Goal: Task Accomplishment & Management: Use online tool/utility

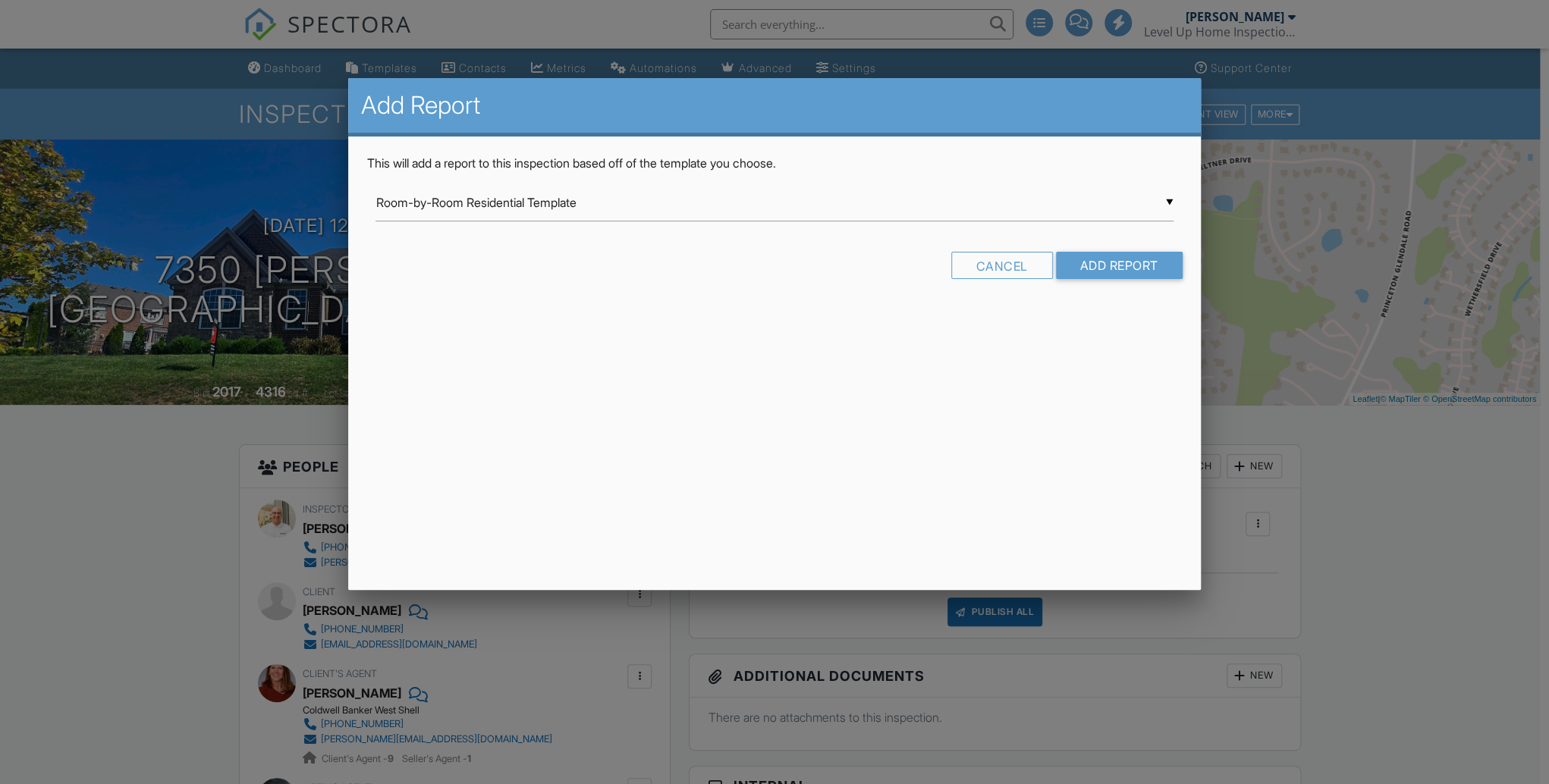
click at [448, 203] on input "Room-by-Room Residential Template" at bounding box center [774, 202] width 798 height 37
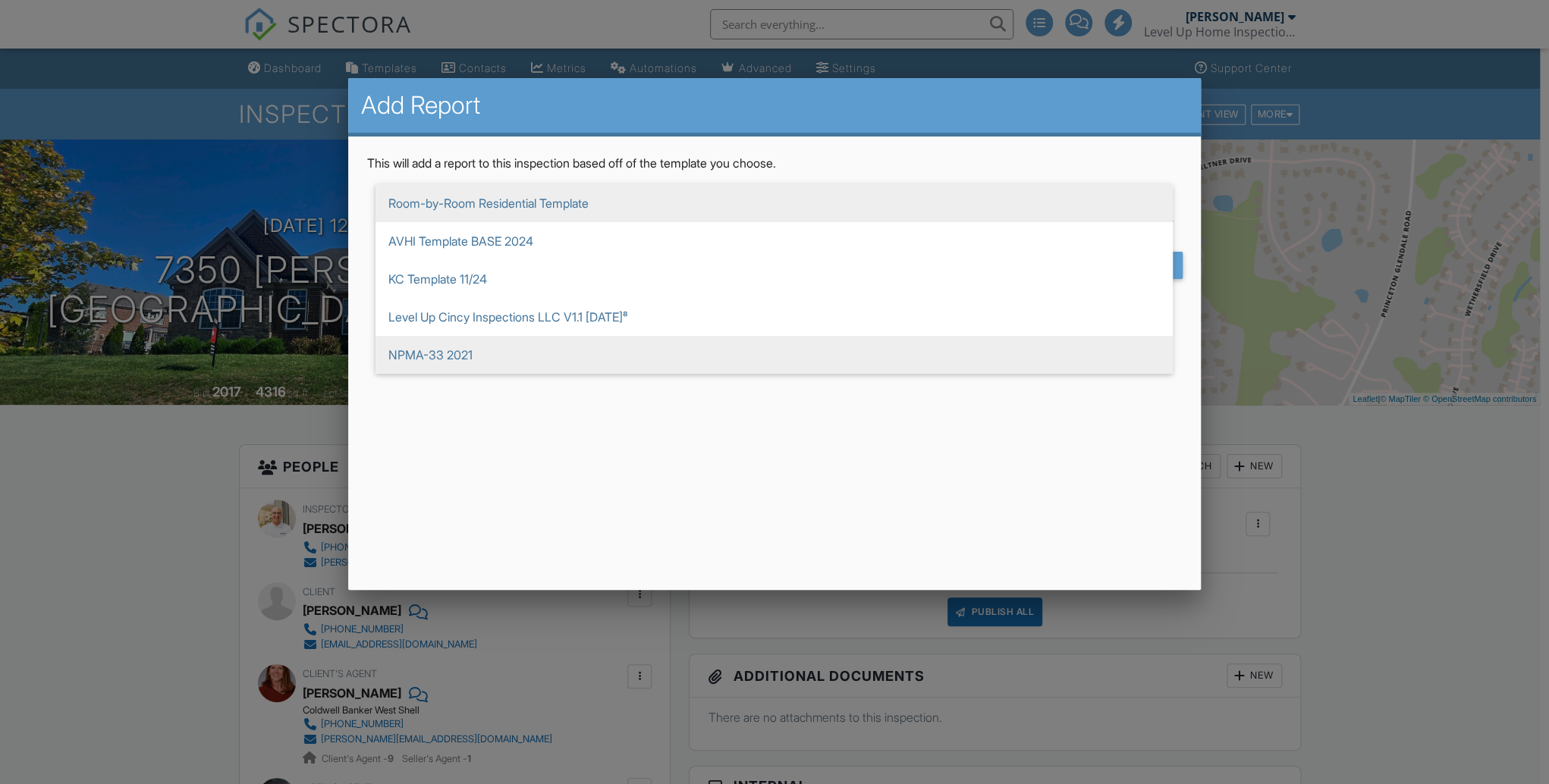
click at [434, 357] on span "NPMA-33 2021" at bounding box center [774, 355] width 798 height 38
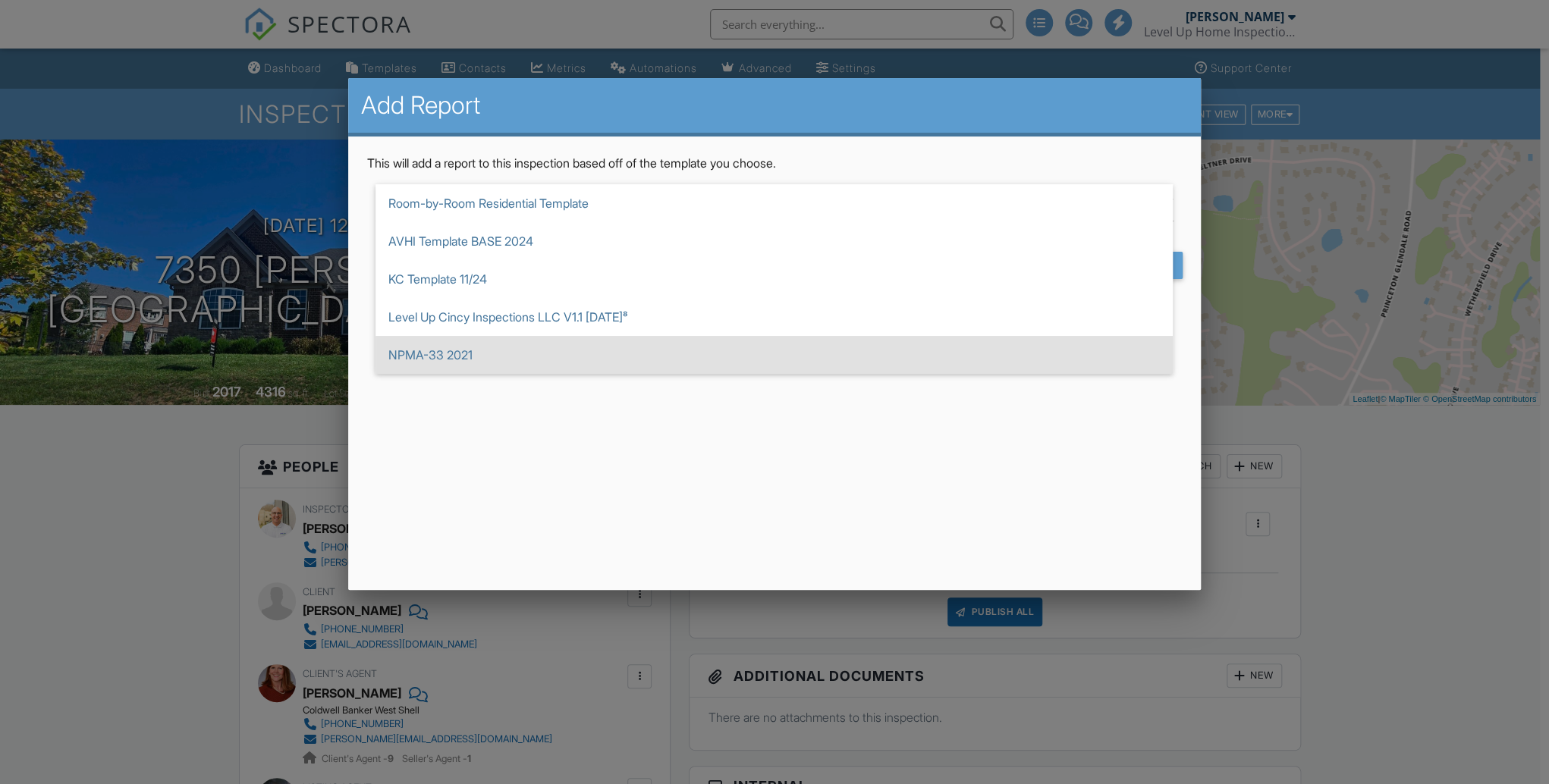
type input "NPMA-33 2021"
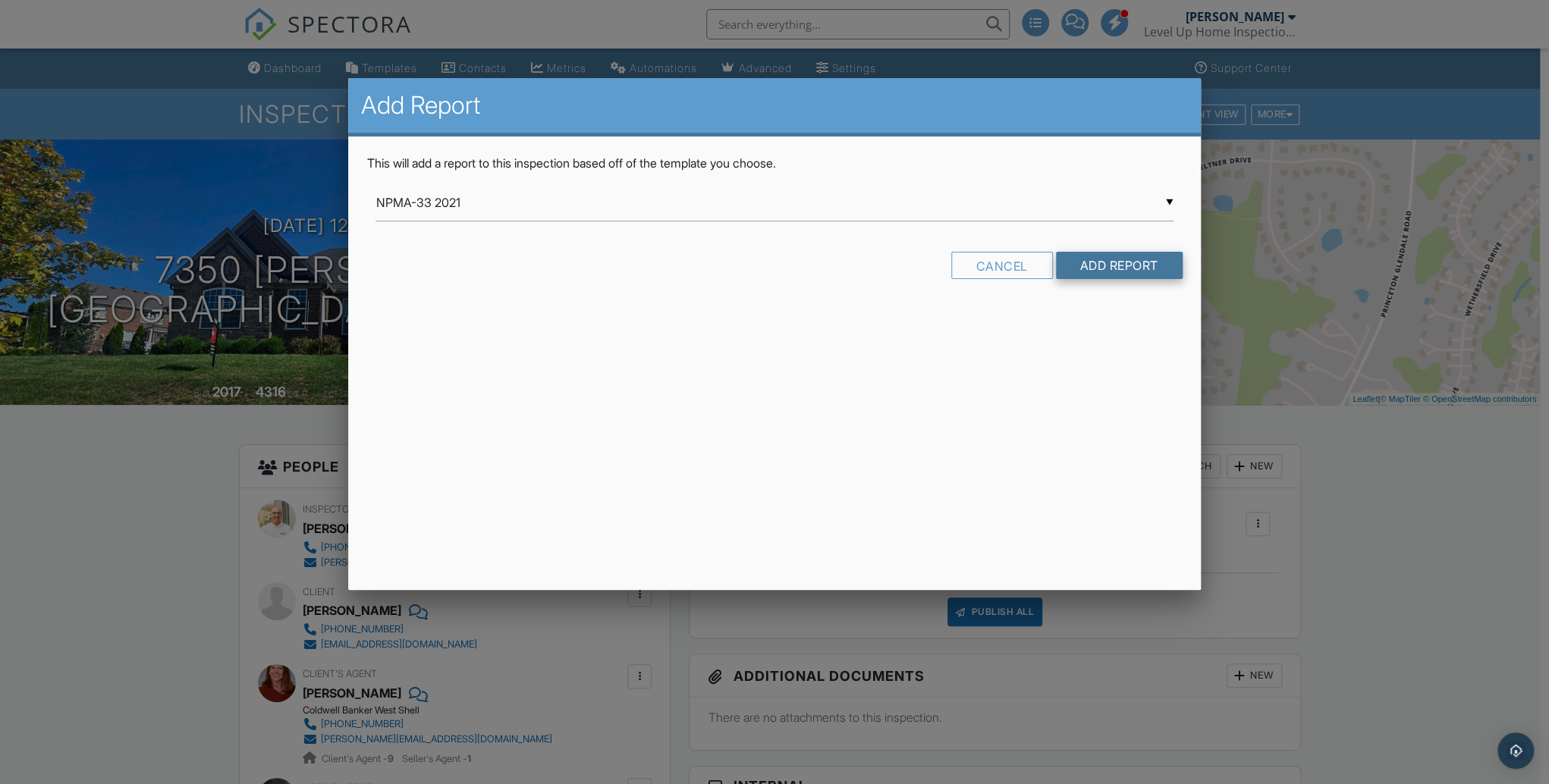
click at [1113, 267] on input "Add Report" at bounding box center [1119, 265] width 126 height 27
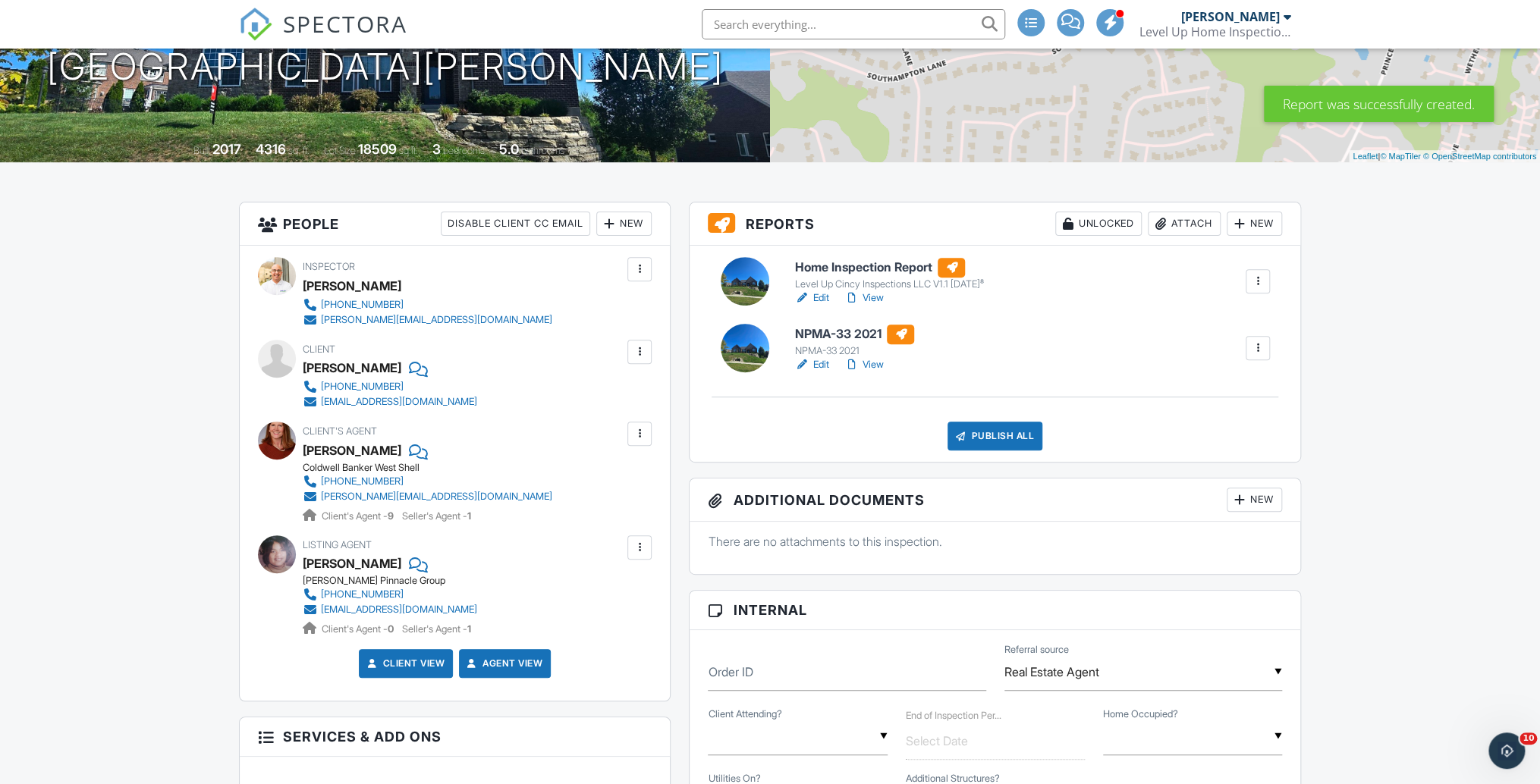
click at [816, 363] on link "Edit" at bounding box center [811, 365] width 34 height 15
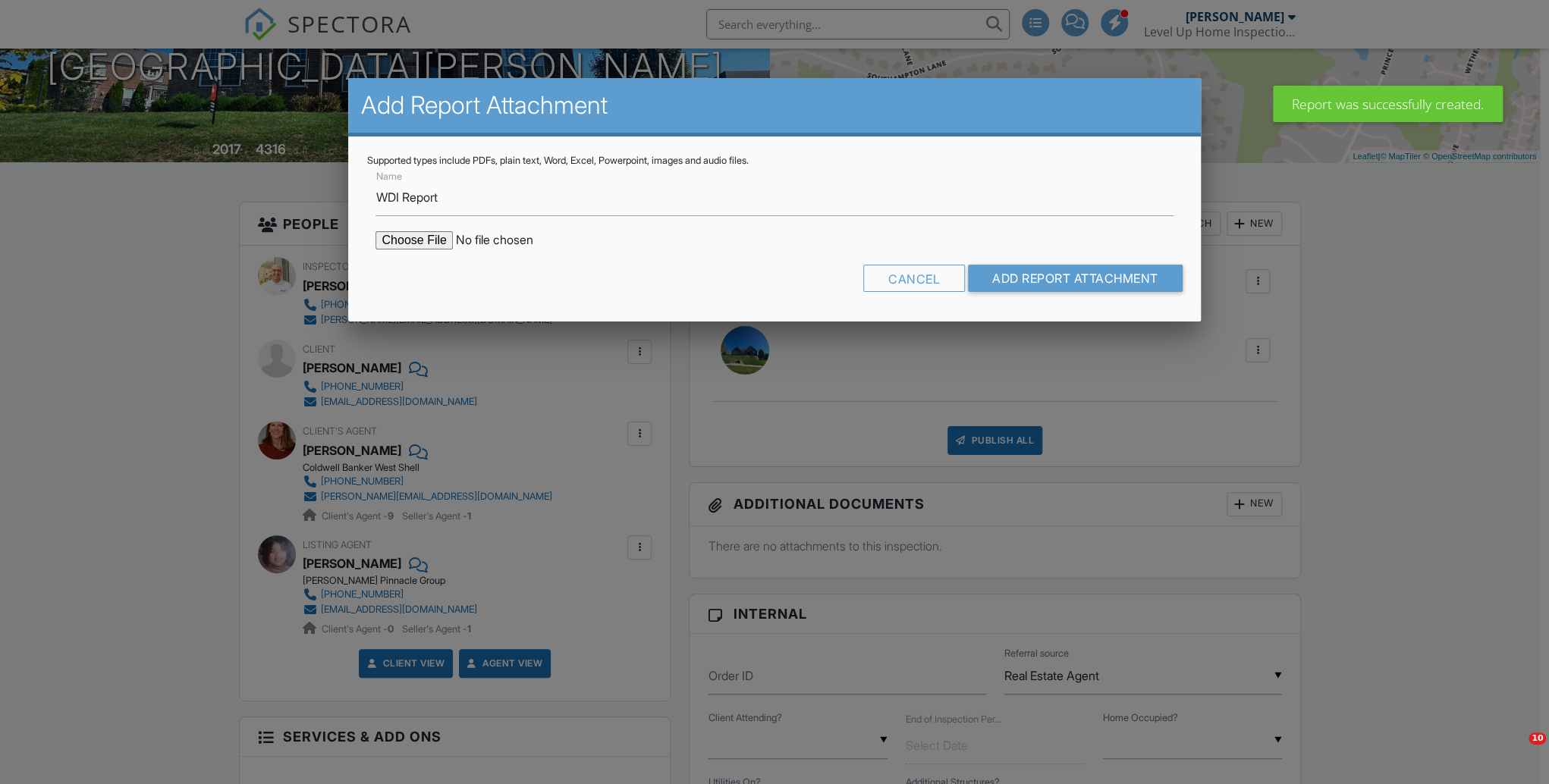
type input "WDI Report"
click at [419, 243] on input "file" at bounding box center [504, 240] width 258 height 18
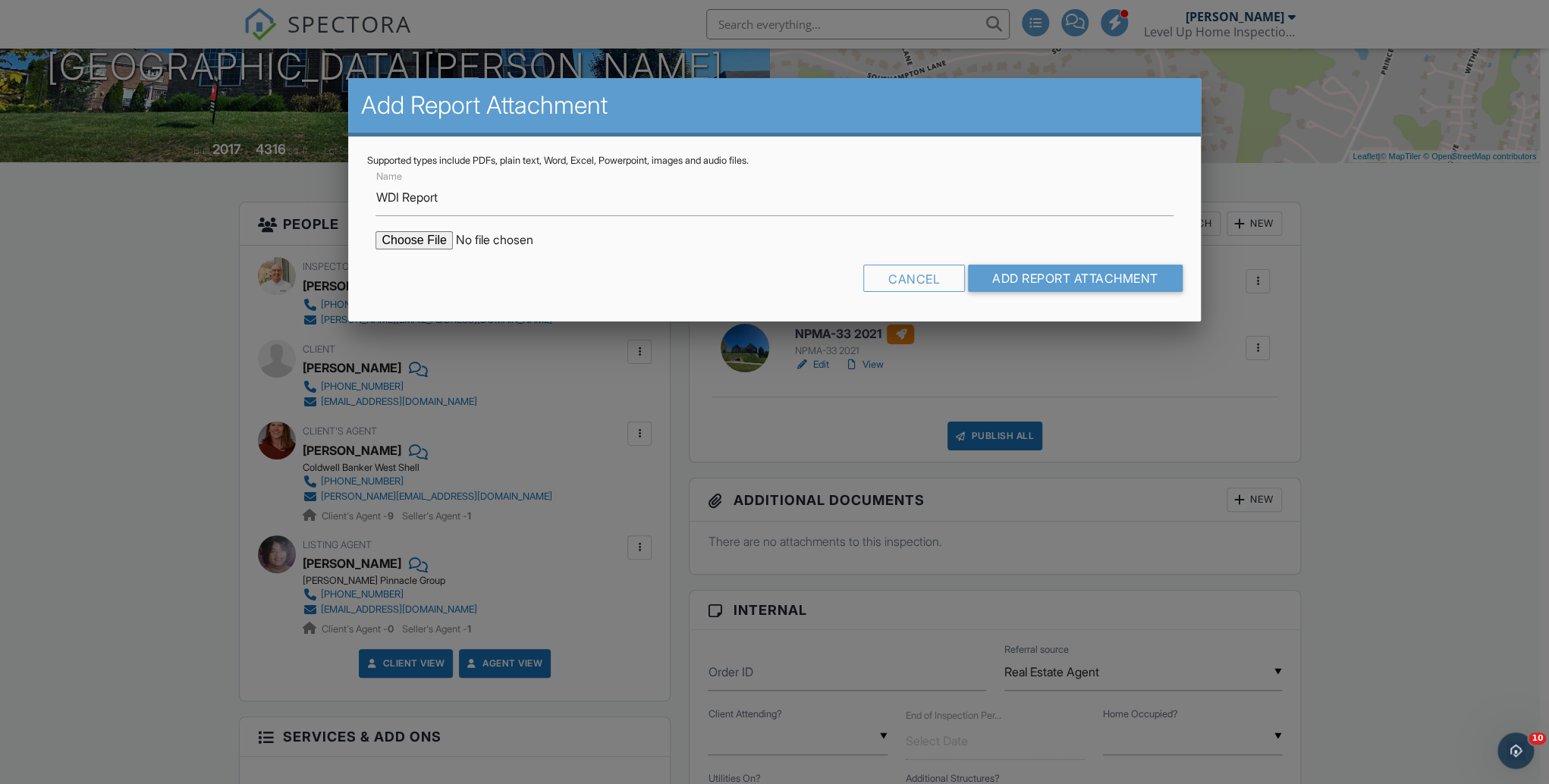
type input "C:\fakepath\7350_Keltner_Dr___NPMA_33_2021.pdf"
click at [1030, 274] on input "Add Report Attachment" at bounding box center [1075, 278] width 215 height 27
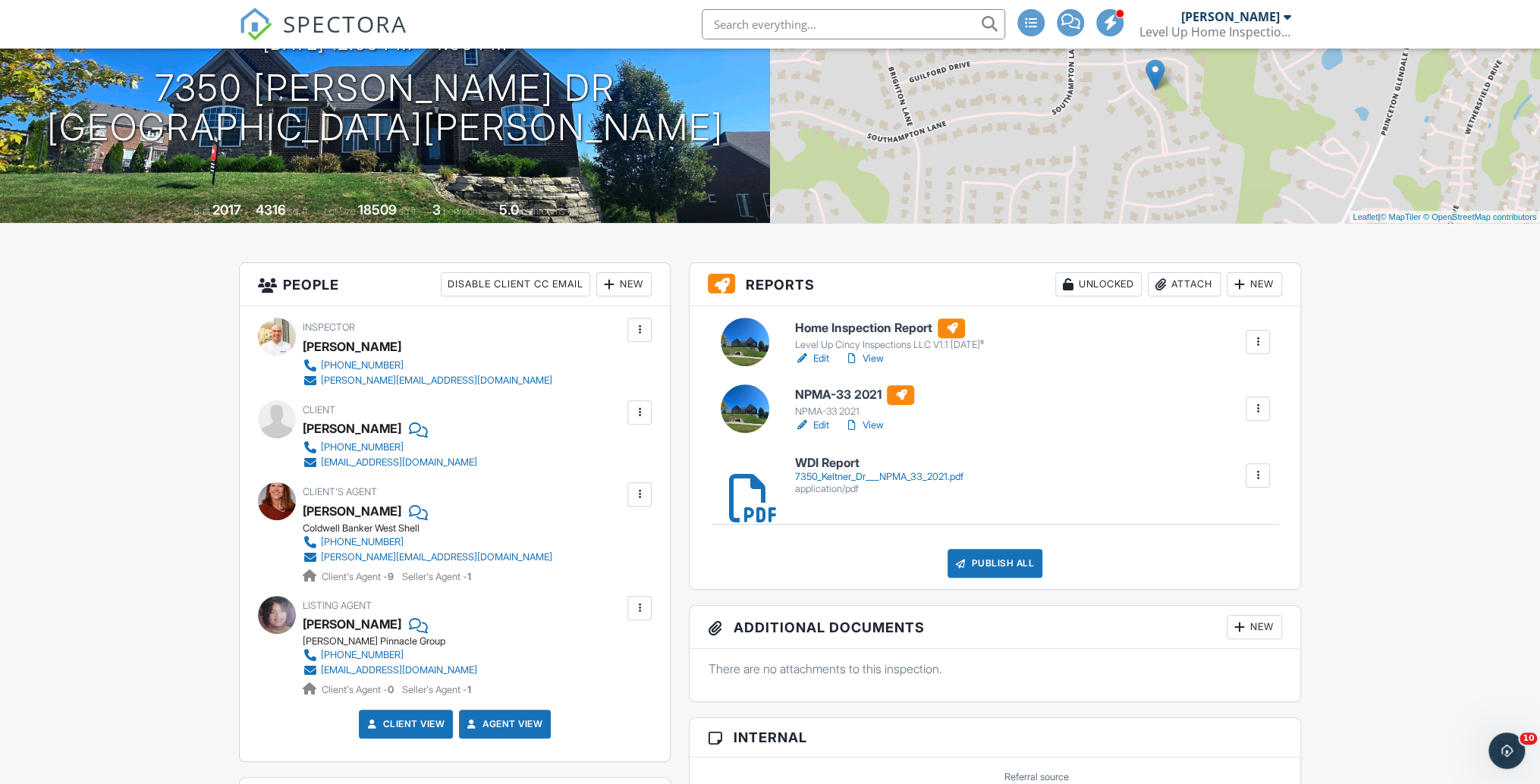
click at [868, 357] on link "View" at bounding box center [864, 358] width 40 height 15
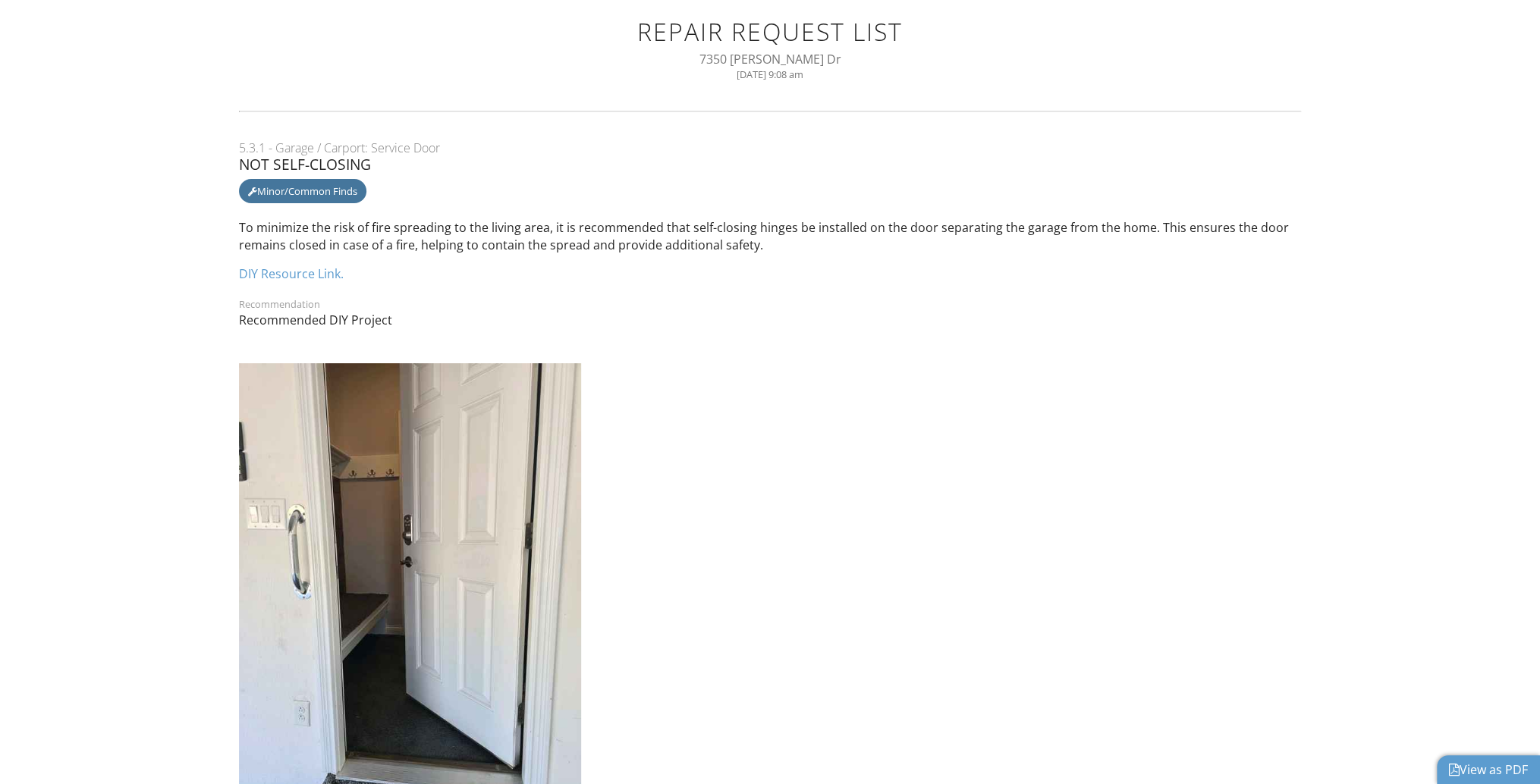
click at [1481, 769] on link "View as PDF" at bounding box center [1489, 769] width 79 height 17
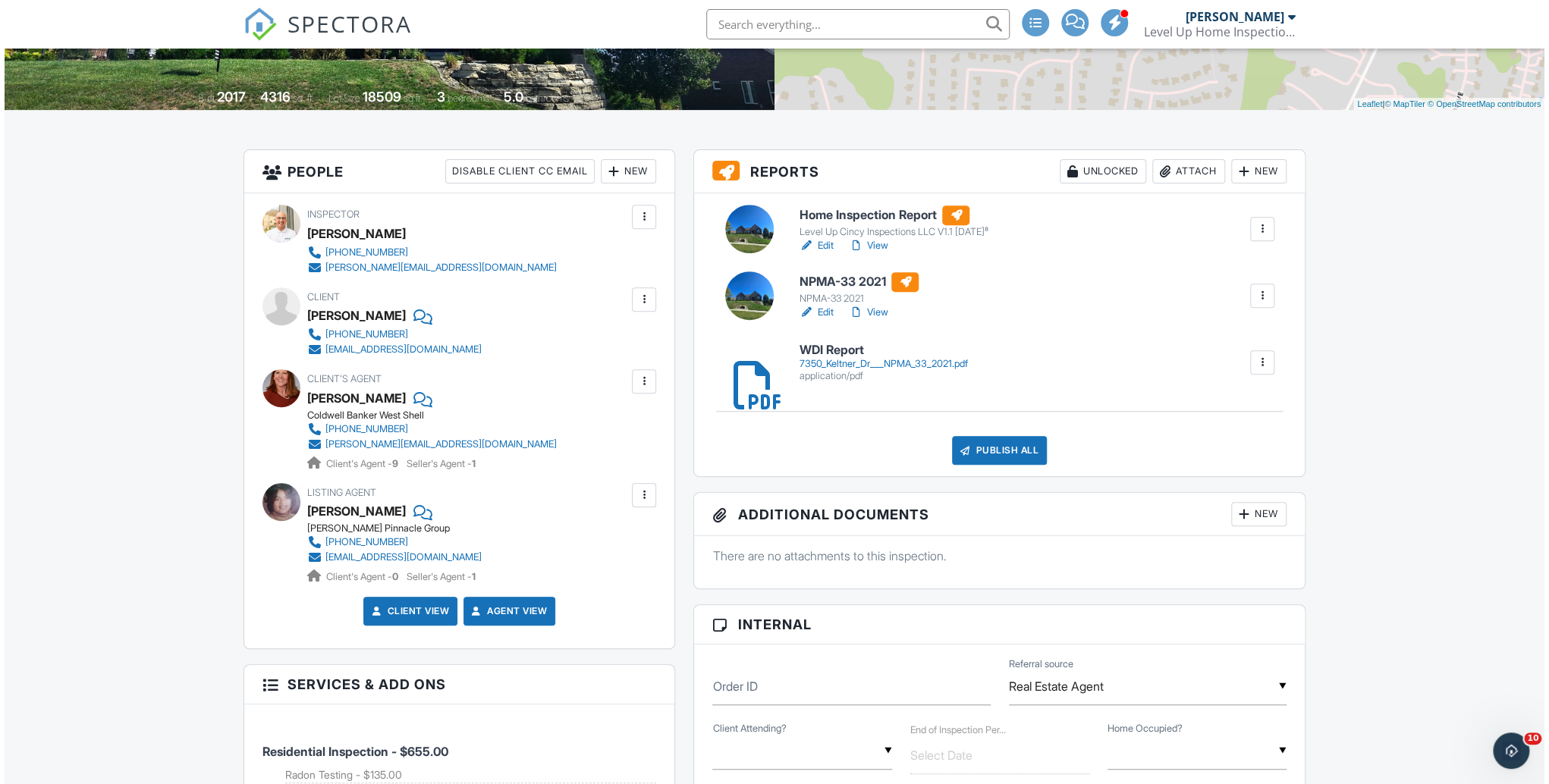
scroll to position [60, 0]
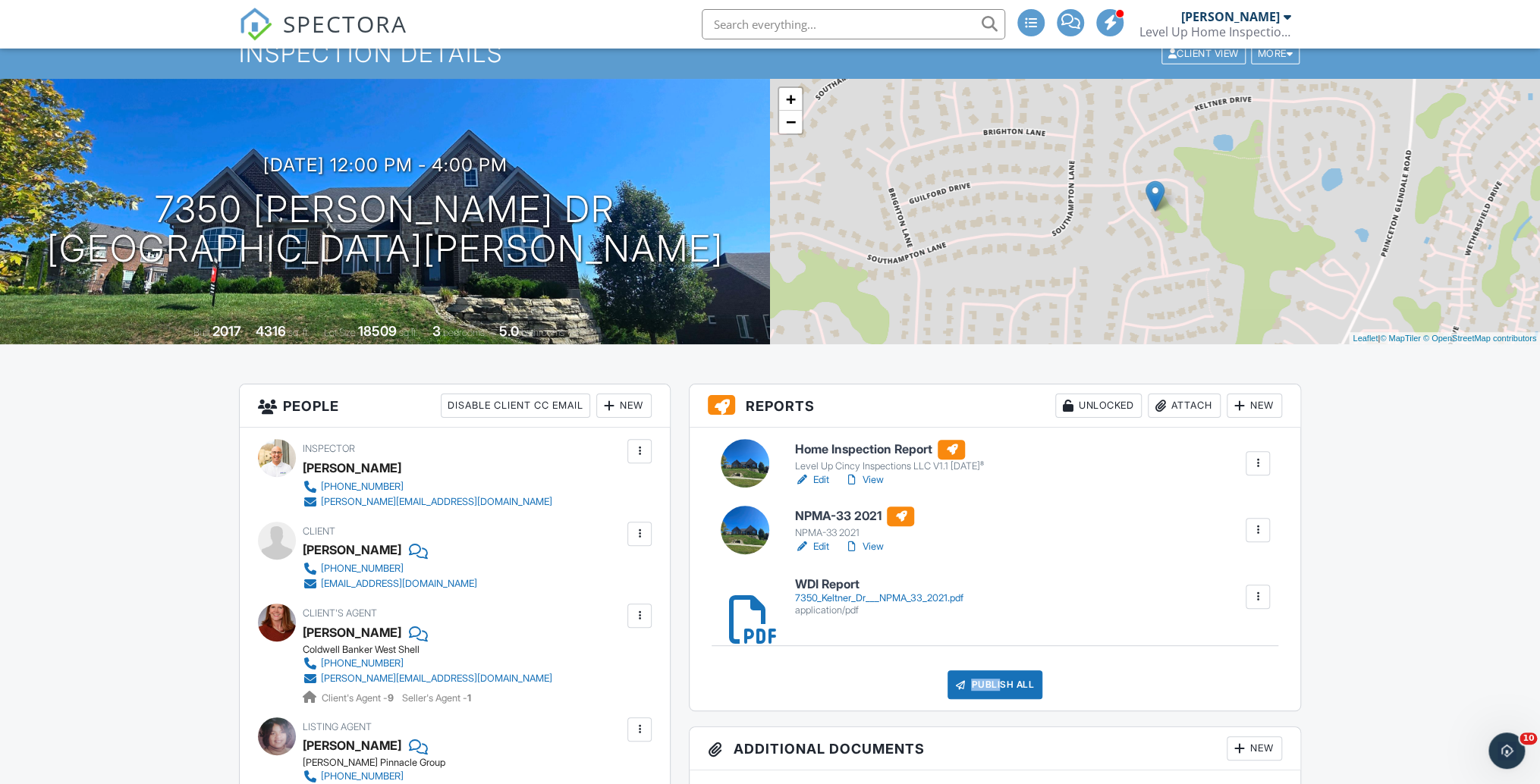
click at [996, 689] on div "Publish All" at bounding box center [994, 684] width 95 height 29
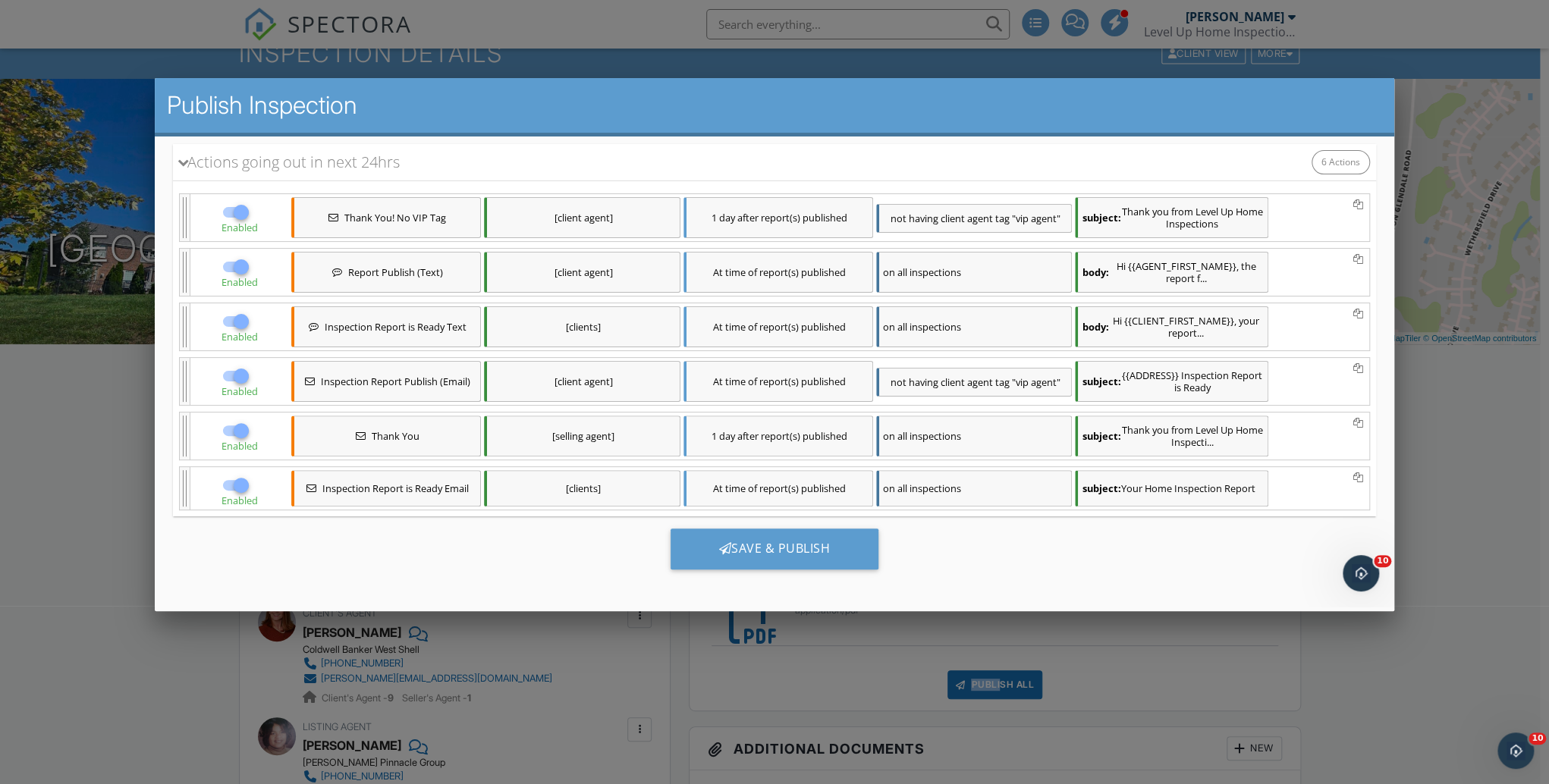
scroll to position [0, 0]
click at [777, 548] on div "Save & Publish" at bounding box center [774, 549] width 209 height 41
